Goal: Find specific page/section: Find specific page/section

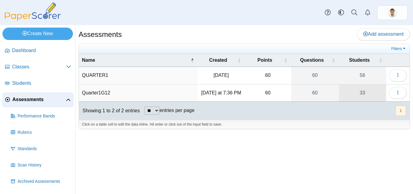
click at [363, 94] on link "33" at bounding box center [362, 92] width 47 height 17
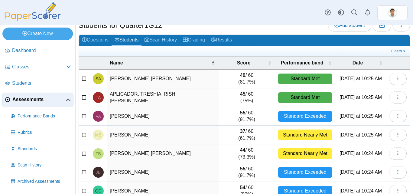
scroll to position [30, 0]
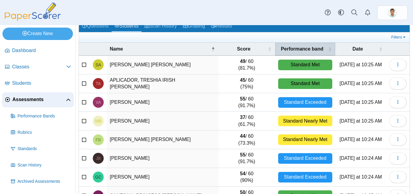
click at [328, 48] on span "\a Performance band\a : Activate to sort" at bounding box center [330, 49] width 4 height 13
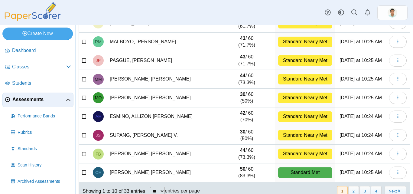
scroll to position [0, 0]
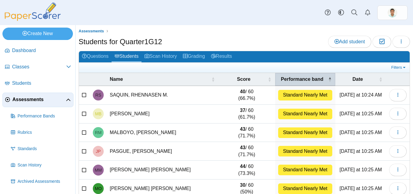
click at [328, 80] on span "\a Performance band\a : Activate to invert sorting" at bounding box center [330, 79] width 4 height 13
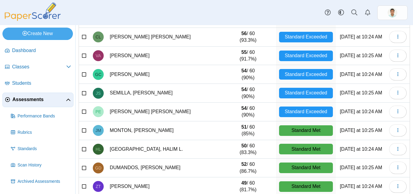
scroll to position [103, 0]
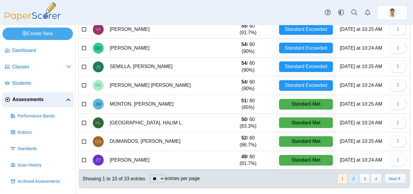
click at [348, 176] on button "2" at bounding box center [353, 179] width 11 height 10
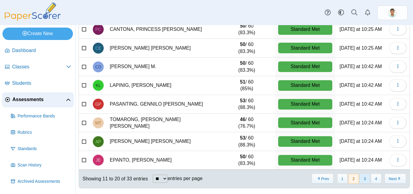
click at [361, 179] on button "3" at bounding box center [365, 179] width 11 height 10
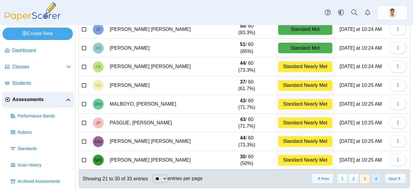
click at [374, 181] on button "4" at bounding box center [376, 179] width 11 height 10
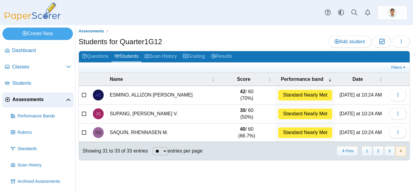
scroll to position [0, 0]
click at [366, 150] on button "1" at bounding box center [367, 151] width 11 height 10
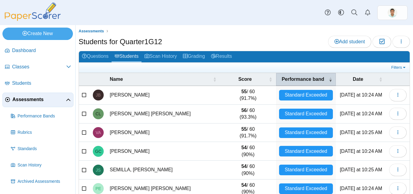
click at [328, 81] on th "Performance band" at bounding box center [306, 79] width 60 height 13
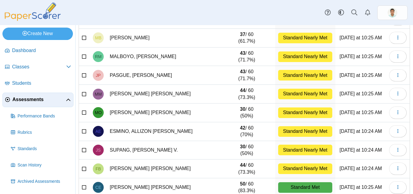
scroll to position [103, 0]
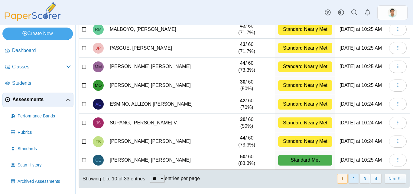
click at [351, 183] on button "2" at bounding box center [353, 179] width 11 height 10
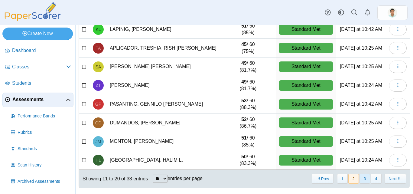
click at [361, 178] on button "3" at bounding box center [365, 179] width 11 height 10
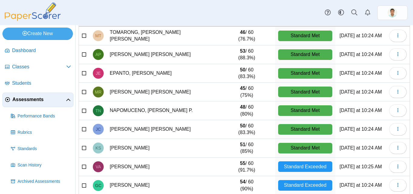
scroll to position [0, 0]
